Goal: Find specific page/section: Find specific page/section

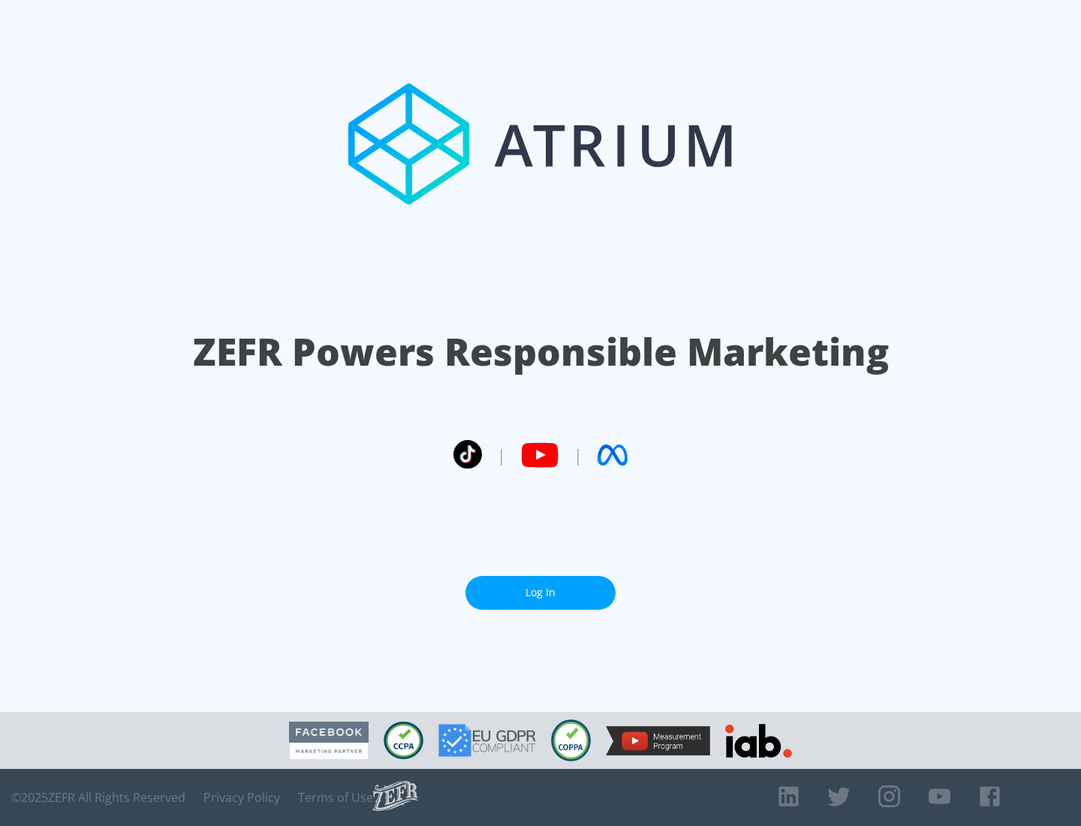
click at [541, 592] on link "Log In" at bounding box center [540, 593] width 150 height 34
